Goal: Contribute content: Contribute content

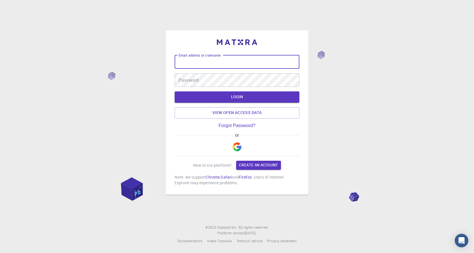
click at [214, 67] on input "Email address or Username" at bounding box center [236, 62] width 125 height 14
type input ","
type input "[EMAIL_ADDRESS][DOMAIN_NAME]"
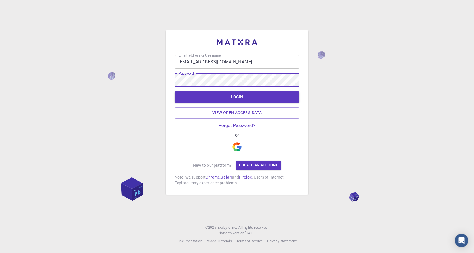
click at [174, 91] on button "LOGIN" at bounding box center [236, 96] width 125 height 11
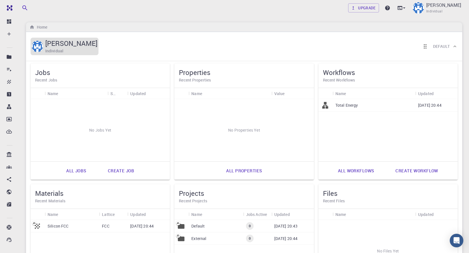
click at [62, 52] on h6 "Individual" at bounding box center [54, 51] width 18 height 6
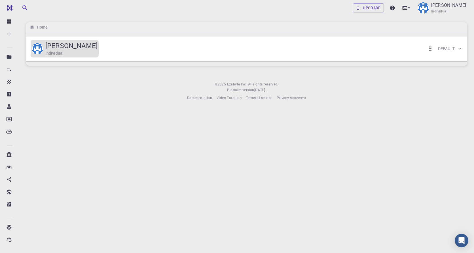
click at [62, 52] on h6 "Individual" at bounding box center [54, 53] width 18 height 6
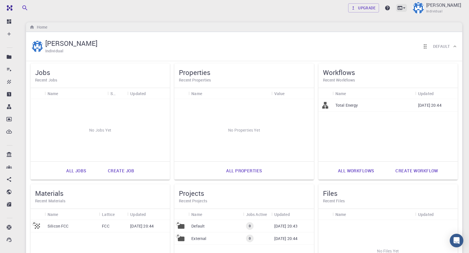
click at [402, 10] on icon at bounding box center [405, 8] width 6 height 6
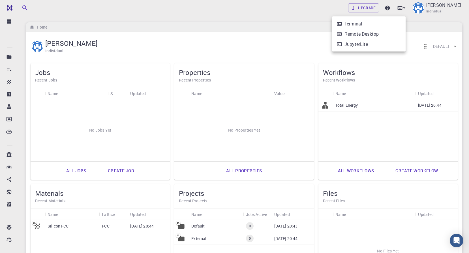
click at [438, 50] on div at bounding box center [234, 126] width 469 height 253
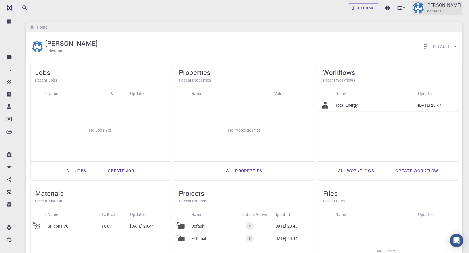
click at [438, 10] on span "Individual" at bounding box center [435, 11] width 16 height 6
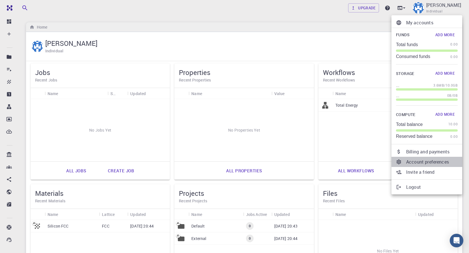
click at [425, 163] on p "Account preferences" at bounding box center [432, 162] width 52 height 7
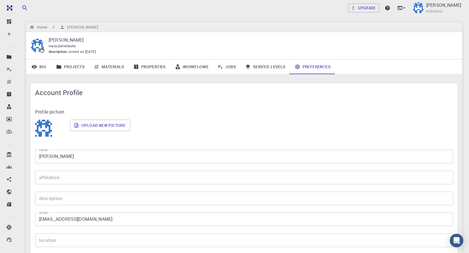
scroll to position [28, 0]
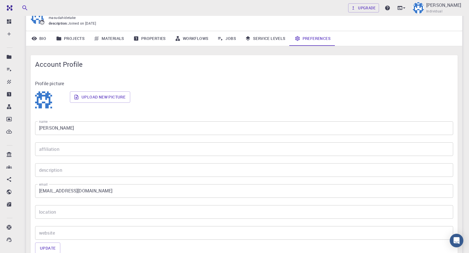
click at [134, 188] on input "[EMAIL_ADDRESS][DOMAIN_NAME]" at bounding box center [244, 191] width 418 height 14
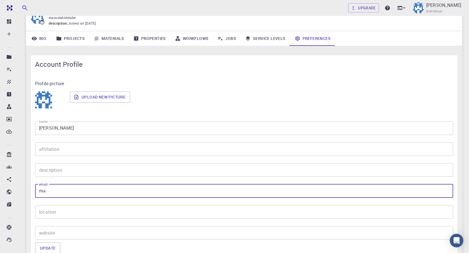
type input "m"
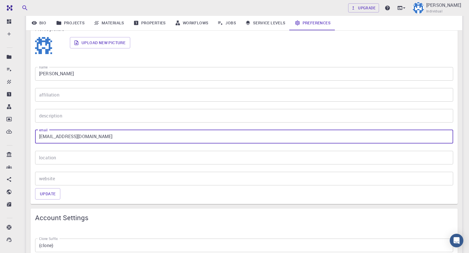
scroll to position [85, 0]
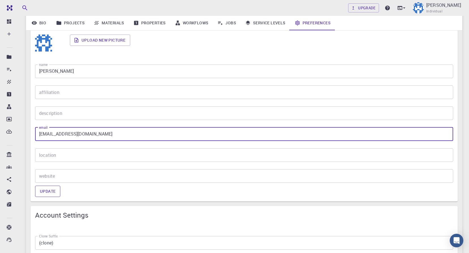
type input "[EMAIL_ADDRESS][DOMAIN_NAME]"
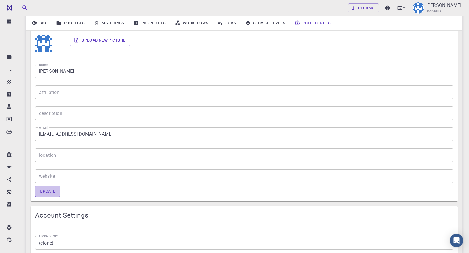
click at [54, 191] on button "Update" at bounding box center [47, 191] width 25 height 11
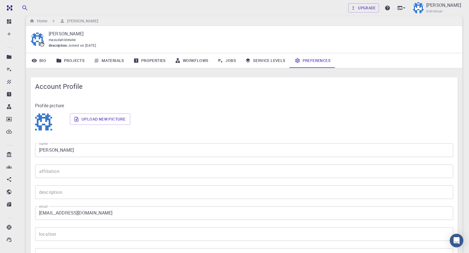
scroll to position [0, 0]
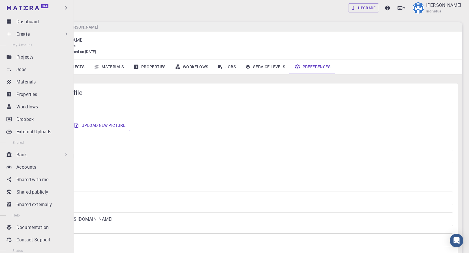
click at [21, 35] on p "Create" at bounding box center [22, 34] width 13 height 7
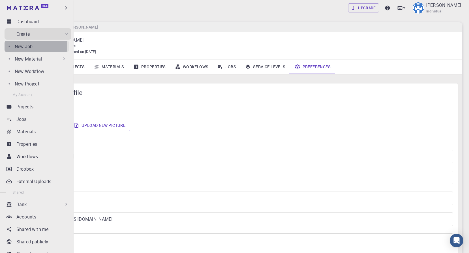
click at [25, 46] on p "New Job" at bounding box center [24, 46] width 18 height 7
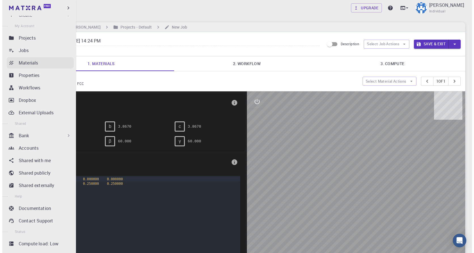
scroll to position [28, 0]
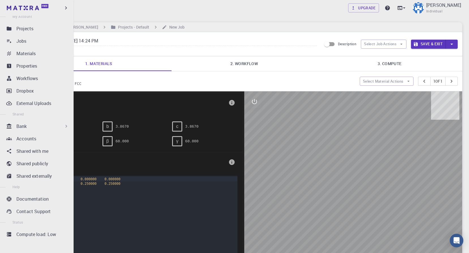
click at [28, 124] on div "Bank" at bounding box center [42, 126] width 53 height 7
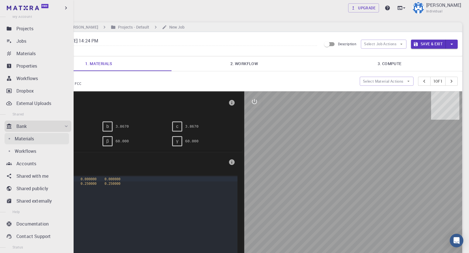
click at [31, 139] on p "Materials" at bounding box center [24, 138] width 19 height 7
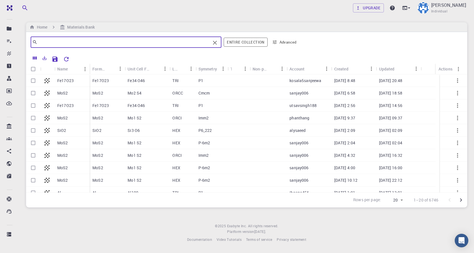
click at [86, 43] on input "text" at bounding box center [123, 42] width 173 height 8
paste input "Zeolite"
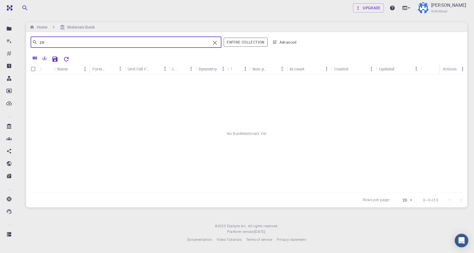
type input "z"
type input "A"
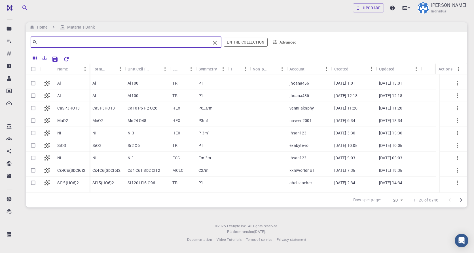
scroll to position [131, 0]
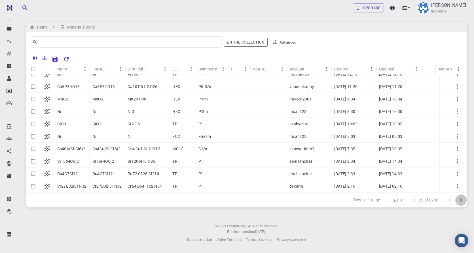
click at [457, 202] on icon "Go to next page" at bounding box center [460, 200] width 7 height 7
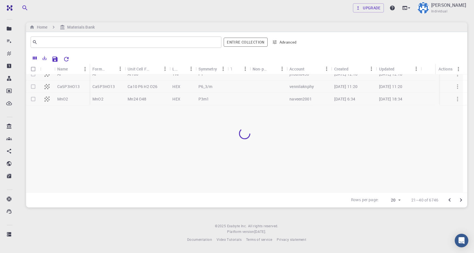
scroll to position [0, 0]
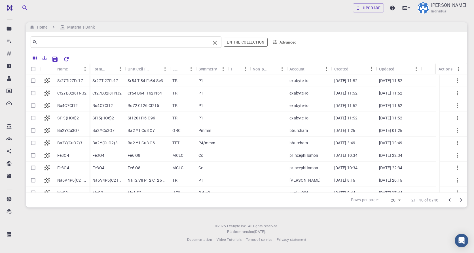
click at [56, 44] on input "text" at bounding box center [123, 42] width 173 height 8
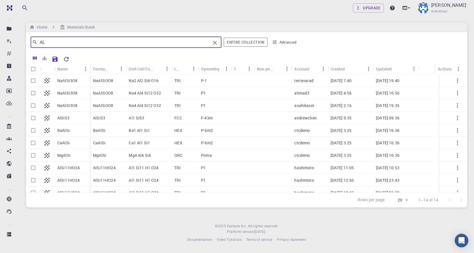
type input "A"
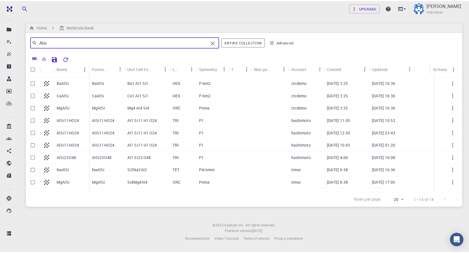
scroll to position [56, 0]
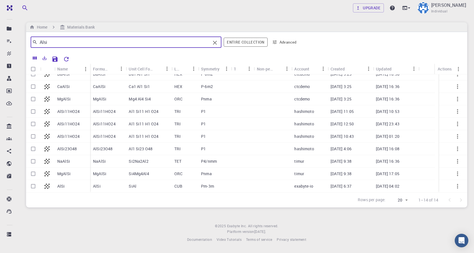
type input "Alsi"
click at [105, 148] on p "AlSi23O48" at bounding box center [103, 149] width 20 height 6
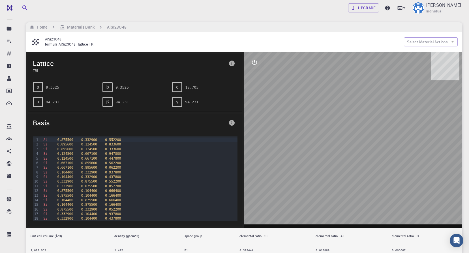
drag, startPoint x: 280, startPoint y: 118, endPoint x: 284, endPoint y: 126, distance: 8.9
click at [277, 125] on div at bounding box center [353, 140] width 218 height 176
drag, startPoint x: 387, startPoint y: 121, endPoint x: 301, endPoint y: 138, distance: 87.6
click at [345, 137] on div at bounding box center [353, 140] width 218 height 176
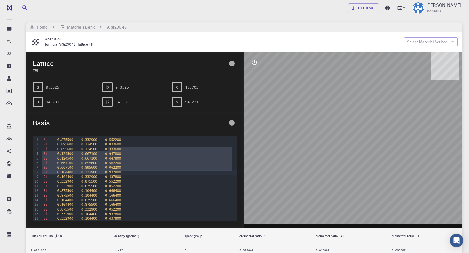
drag, startPoint x: 238, startPoint y: 148, endPoint x: 235, endPoint y: 174, distance: 25.9
click at [235, 174] on div "99 1 2 3 4 5 6 7 8 9 10 11 12 13 14 15 16 17 18 19 20 21 22 23 24 25 26 27 28 2…" at bounding box center [135, 179] width 214 height 94
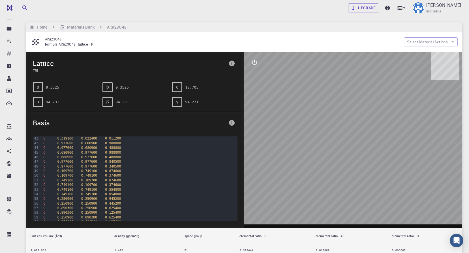
scroll to position [210, 0]
click at [257, 63] on icon "interactive" at bounding box center [254, 62] width 7 height 7
click at [255, 82] on button "view" at bounding box center [255, 76] width 14 height 14
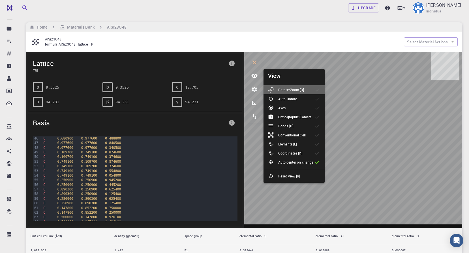
click at [308, 90] on div "Rotate/Zoom [O]" at bounding box center [288, 90] width 40 height 6
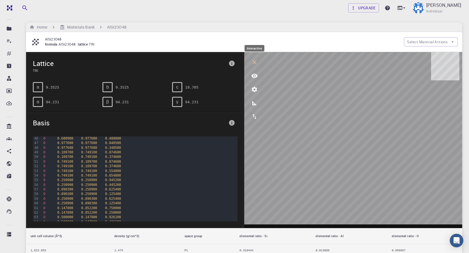
click at [256, 62] on icon "interactive" at bounding box center [254, 62] width 7 height 7
click at [88, 28] on h6 "Materials Bank" at bounding box center [79, 27] width 29 height 6
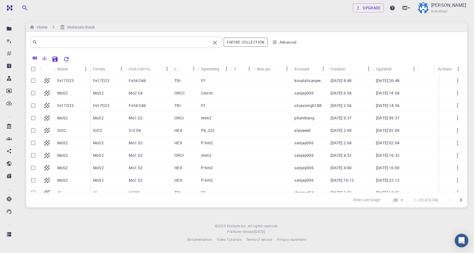
click at [75, 42] on input "text" at bounding box center [123, 42] width 173 height 8
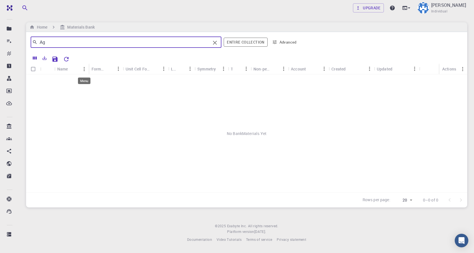
type input "A"
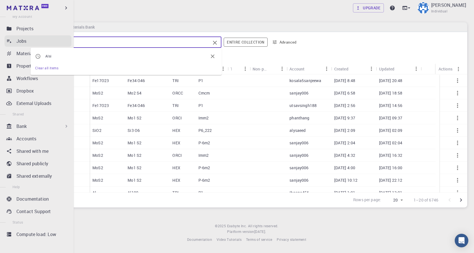
click at [14, 39] on link "Jobs" at bounding box center [38, 40] width 67 height 11
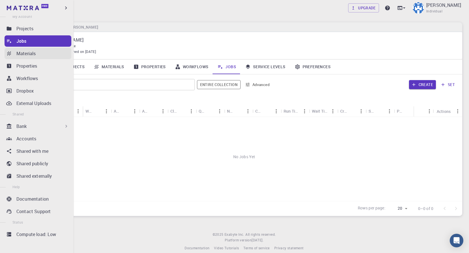
click at [17, 52] on p "Materials" at bounding box center [25, 53] width 19 height 7
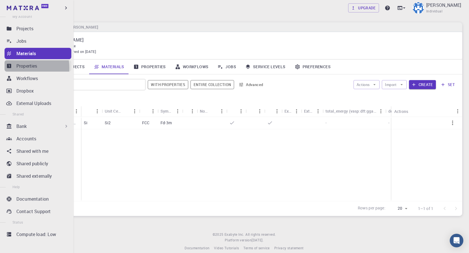
click at [21, 68] on p "Properties" at bounding box center [26, 66] width 21 height 7
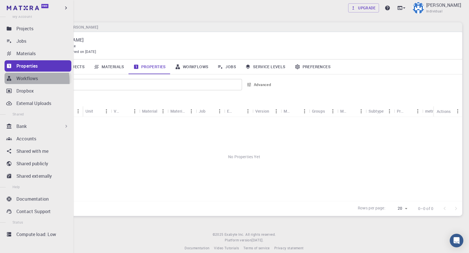
click at [21, 81] on p "Workflows" at bounding box center [27, 78] width 22 height 7
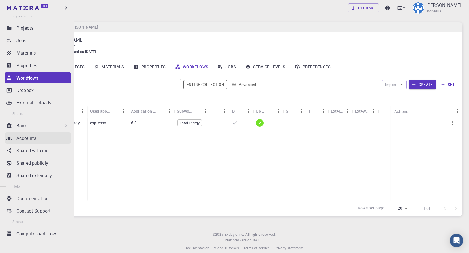
scroll to position [7, 0]
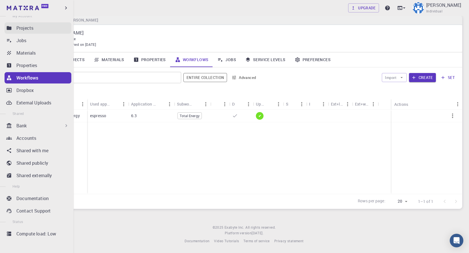
click at [27, 31] on p "Projects" at bounding box center [24, 28] width 17 height 7
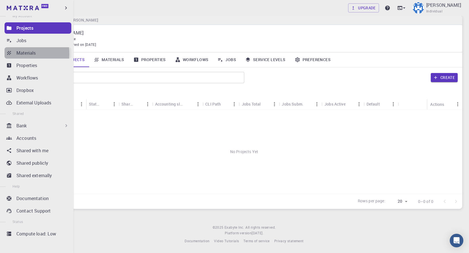
click at [20, 54] on p "Materials" at bounding box center [25, 53] width 19 height 7
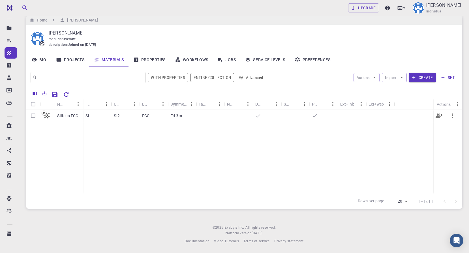
click at [34, 114] on input "Select row" at bounding box center [33, 115] width 11 height 11
checkbox input "true"
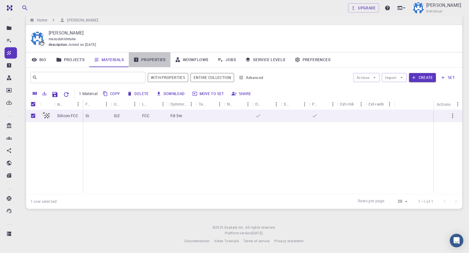
click at [152, 58] on link "Properties" at bounding box center [150, 59] width 42 height 15
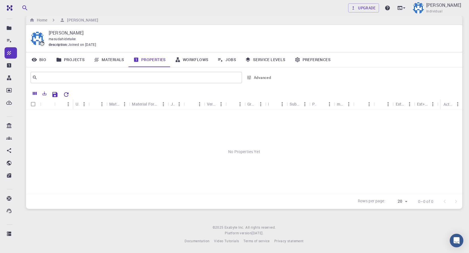
click at [186, 59] on link "Workflows" at bounding box center [191, 59] width 43 height 15
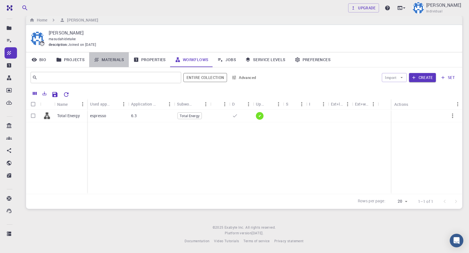
click at [115, 61] on link "Materials" at bounding box center [109, 59] width 40 height 15
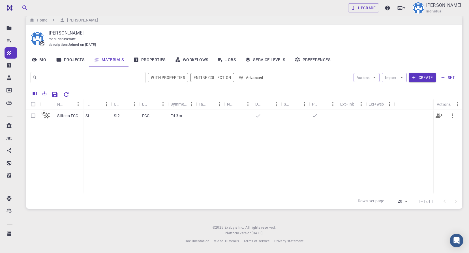
click at [63, 118] on p "Silicon FCC" at bounding box center [67, 116] width 21 height 6
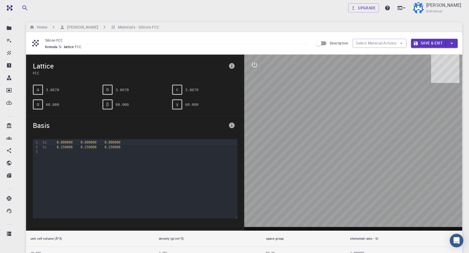
drag, startPoint x: 340, startPoint y: 120, endPoint x: 295, endPoint y: 132, distance: 47.4
click at [295, 132] on div at bounding box center [353, 143] width 218 height 176
drag, startPoint x: 391, startPoint y: 117, endPoint x: 336, endPoint y: 126, distance: 55.5
click at [336, 126] on div at bounding box center [353, 143] width 218 height 176
click at [90, 27] on h6 "[PERSON_NAME]" at bounding box center [81, 27] width 33 height 6
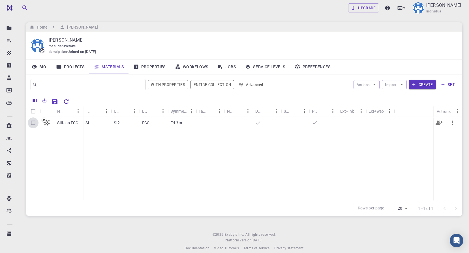
click at [34, 121] on input "Select row" at bounding box center [33, 123] width 11 height 11
checkbox input "true"
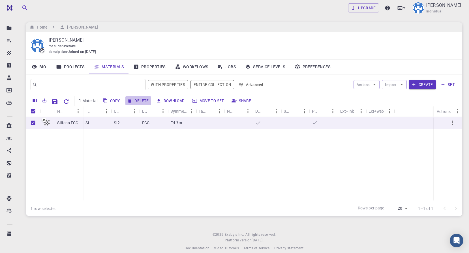
click at [135, 101] on button "Delete" at bounding box center [137, 100] width 25 height 9
checkbox input "false"
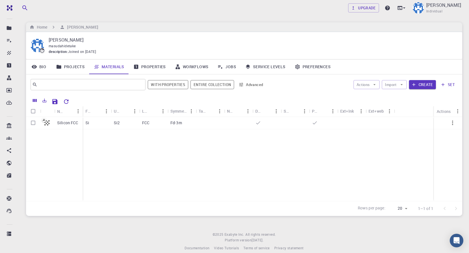
click at [159, 66] on link "Properties" at bounding box center [150, 66] width 42 height 15
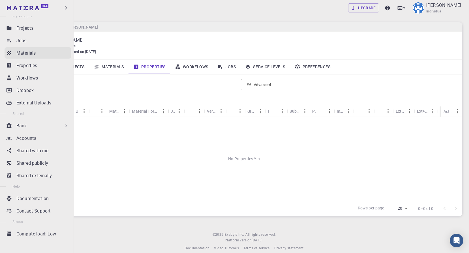
click at [36, 52] on div "Materials" at bounding box center [43, 53] width 55 height 7
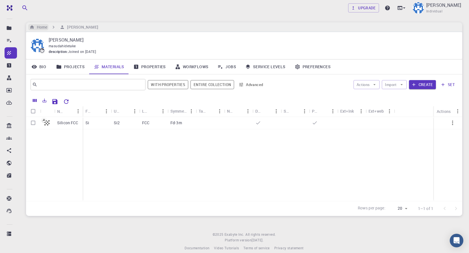
click at [43, 29] on h6 "Home" at bounding box center [41, 27] width 13 height 6
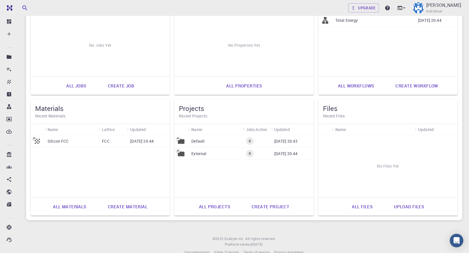
scroll to position [96, 0]
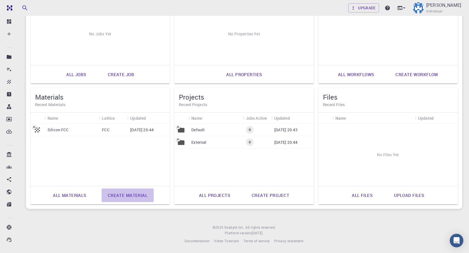
click at [126, 195] on link "Create material" at bounding box center [128, 196] width 52 height 14
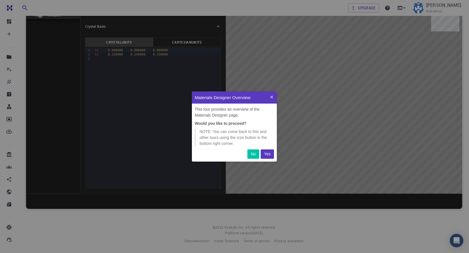
scroll to position [66, 81]
click at [266, 155] on p "Yes" at bounding box center [267, 154] width 7 height 6
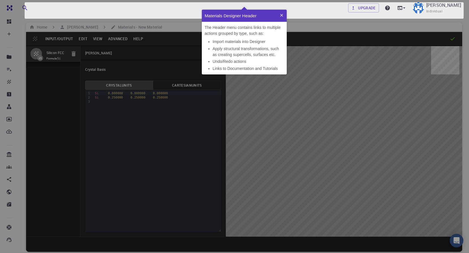
scroll to position [60, 81]
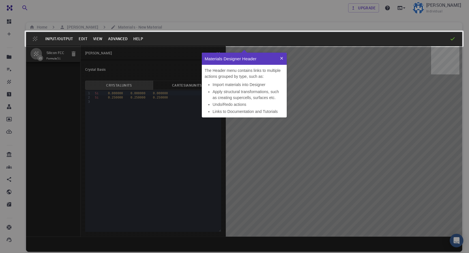
click at [267, 138] on icon at bounding box center [249, 141] width 554 height 338
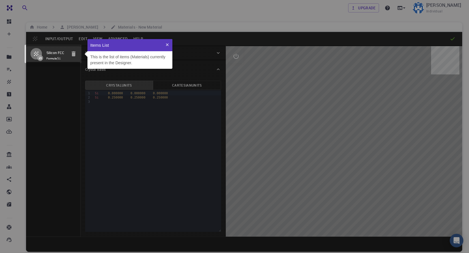
scroll to position [25, 81]
click at [267, 138] on icon at bounding box center [249, 141] width 554 height 338
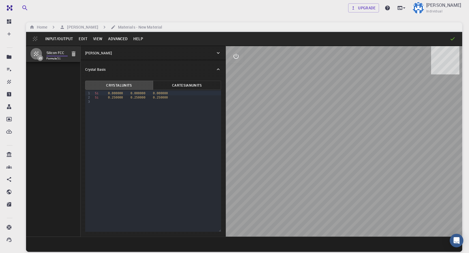
click at [65, 56] on input "Silicon FCC" at bounding box center [56, 53] width 21 height 7
drag, startPoint x: 159, startPoint y: 94, endPoint x: 116, endPoint y: 97, distance: 43.1
click at [116, 97] on div "Si 0.000000 0.000000 0.000000 Si 0.250000 0.250000 0.250000" at bounding box center [157, 97] width 128 height 15
click at [73, 93] on div "Silicon FCC Formula: Si" at bounding box center [53, 141] width 55 height 191
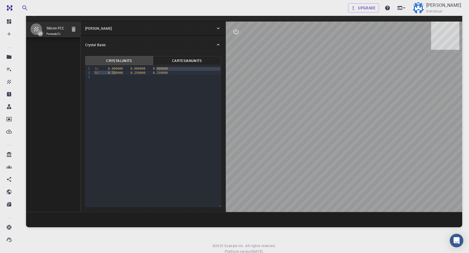
scroll to position [15, 0]
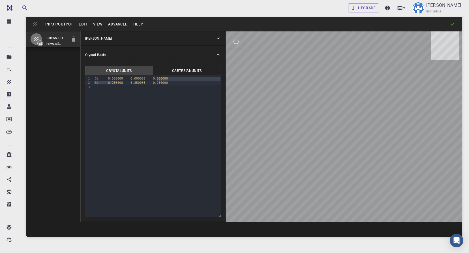
drag, startPoint x: 353, startPoint y: 152, endPoint x: 282, endPoint y: 158, distance: 71.1
click at [282, 158] on div at bounding box center [344, 126] width 236 height 191
drag, startPoint x: 378, startPoint y: 134, endPoint x: 316, endPoint y: 92, distance: 74.6
click at [316, 92] on div at bounding box center [344, 126] width 236 height 191
drag, startPoint x: 318, startPoint y: 91, endPoint x: 351, endPoint y: 89, distance: 33.2
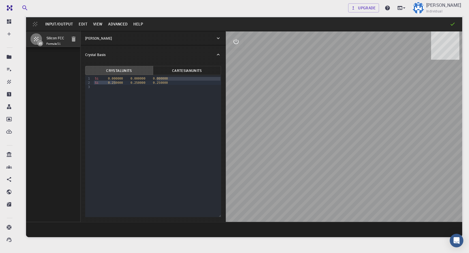
click at [328, 91] on div at bounding box center [344, 126] width 236 height 191
click at [239, 45] on icon "interactive" at bounding box center [236, 41] width 7 height 7
click at [33, 26] on div "Input/Output Edit View Advanced Help" at bounding box center [244, 24] width 436 height 14
click at [35, 22] on div "Input/Output Edit View Advanced Help" at bounding box center [244, 24] width 436 height 14
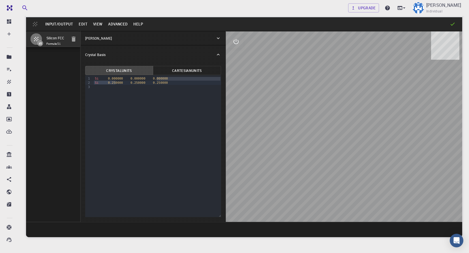
click at [57, 25] on button "Input/Output" at bounding box center [58, 24] width 33 height 9
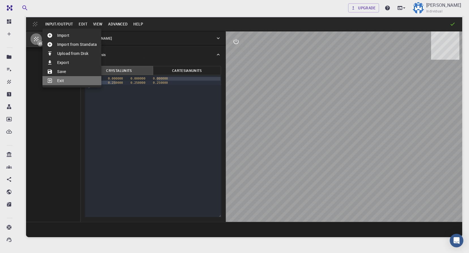
click at [63, 83] on li "Exit" at bounding box center [71, 80] width 59 height 9
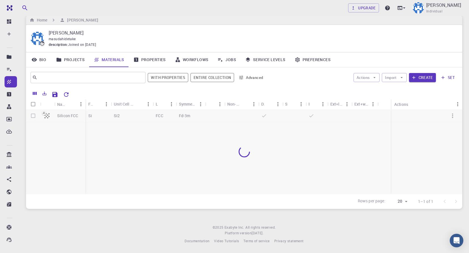
scroll to position [7, 0]
click at [401, 78] on icon "button" at bounding box center [401, 77] width 5 height 5
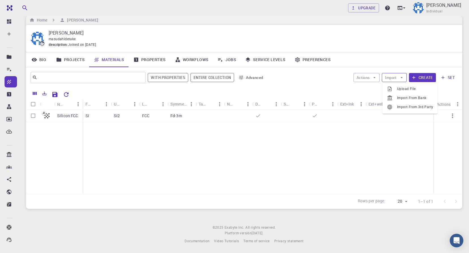
click at [401, 78] on icon "button" at bounding box center [401, 77] width 5 height 5
click at [373, 78] on icon "button" at bounding box center [374, 77] width 5 height 5
